Goal: Navigation & Orientation: Find specific page/section

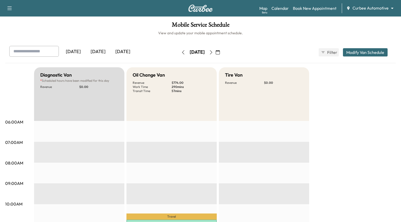
scroll to position [124, 0]
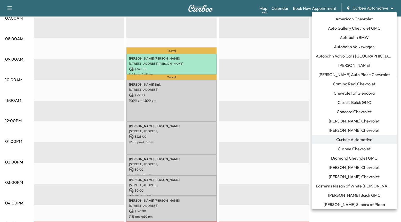
click at [257, 86] on div at bounding box center [200, 111] width 401 height 222
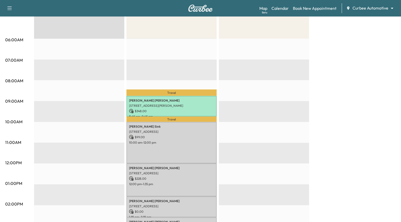
scroll to position [0, 0]
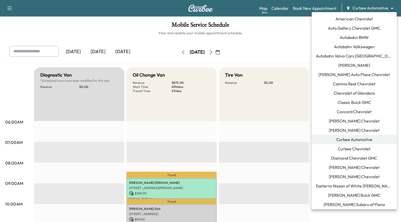
click at [372, 7] on body "Support Log Out Map Beta Calendar Book New Appointment Curbee Automotive ******…" at bounding box center [200, 111] width 401 height 222
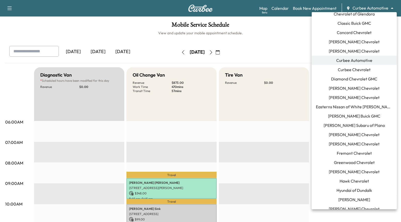
scroll to position [142, 0]
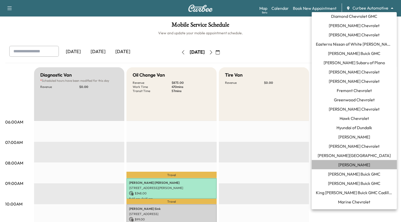
click at [365, 164] on span "[PERSON_NAME]" at bounding box center [354, 165] width 32 height 6
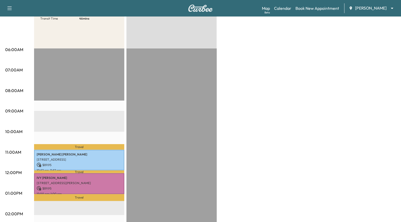
scroll to position [12, 0]
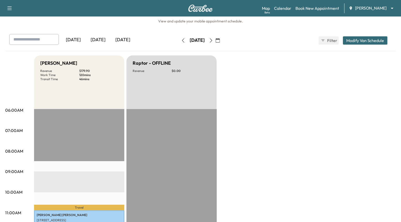
click at [181, 39] on icon "button" at bounding box center [183, 40] width 4 height 4
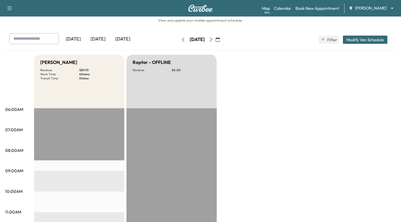
scroll to position [8, 0]
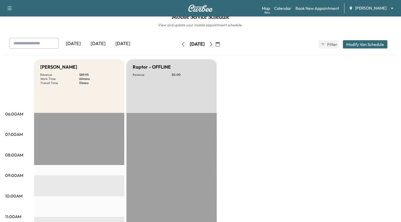
click at [181, 43] on icon "button" at bounding box center [183, 44] width 4 height 4
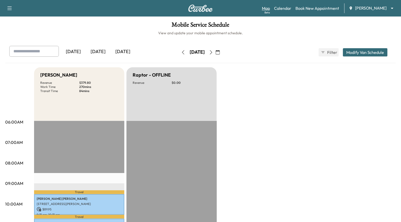
click at [267, 10] on link "Map Beta" at bounding box center [266, 8] width 8 height 6
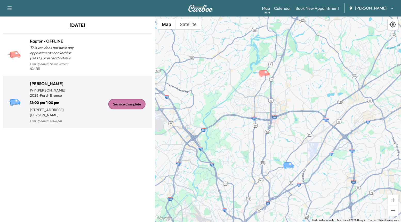
click at [97, 97] on div "Service Complete" at bounding box center [113, 105] width 72 height 40
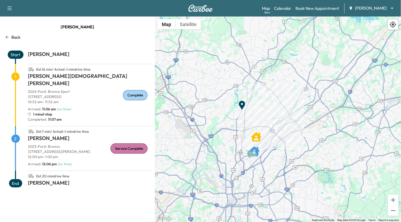
click at [10, 38] on div "Back" at bounding box center [77, 37] width 149 height 6
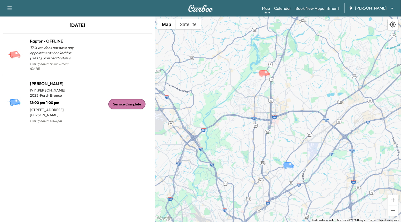
click at [285, 3] on div "Support Log Out Map Beta Calendar Book New Appointment [PERSON_NAME] ******** ​" at bounding box center [200, 8] width 401 height 17
click at [284, 7] on link "Calendar" at bounding box center [282, 8] width 17 height 6
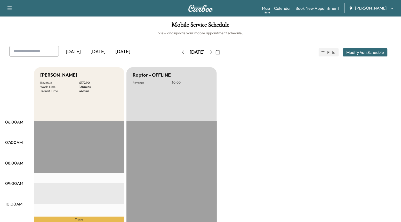
click at [213, 52] on icon "button" at bounding box center [211, 52] width 4 height 4
click at [181, 52] on icon "button" at bounding box center [183, 52] width 4 height 4
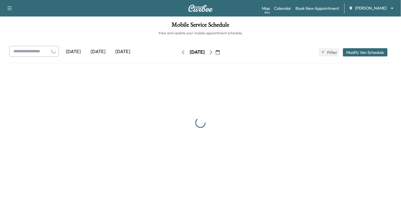
click at [179, 52] on button "button" at bounding box center [183, 52] width 9 height 8
click at [179, 52] on div "[DATE]" at bounding box center [197, 52] width 37 height 8
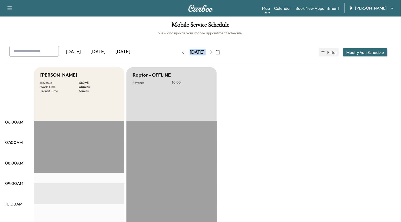
click at [181, 52] on icon "button" at bounding box center [183, 52] width 4 height 4
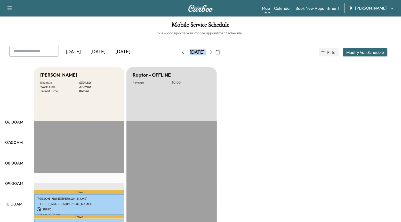
click at [181, 54] on icon "button" at bounding box center [183, 52] width 4 height 4
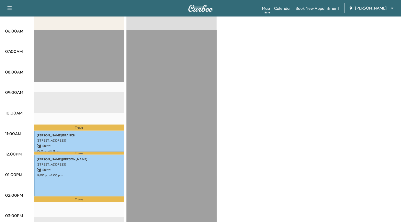
scroll to position [193, 0]
